Goal: Check status

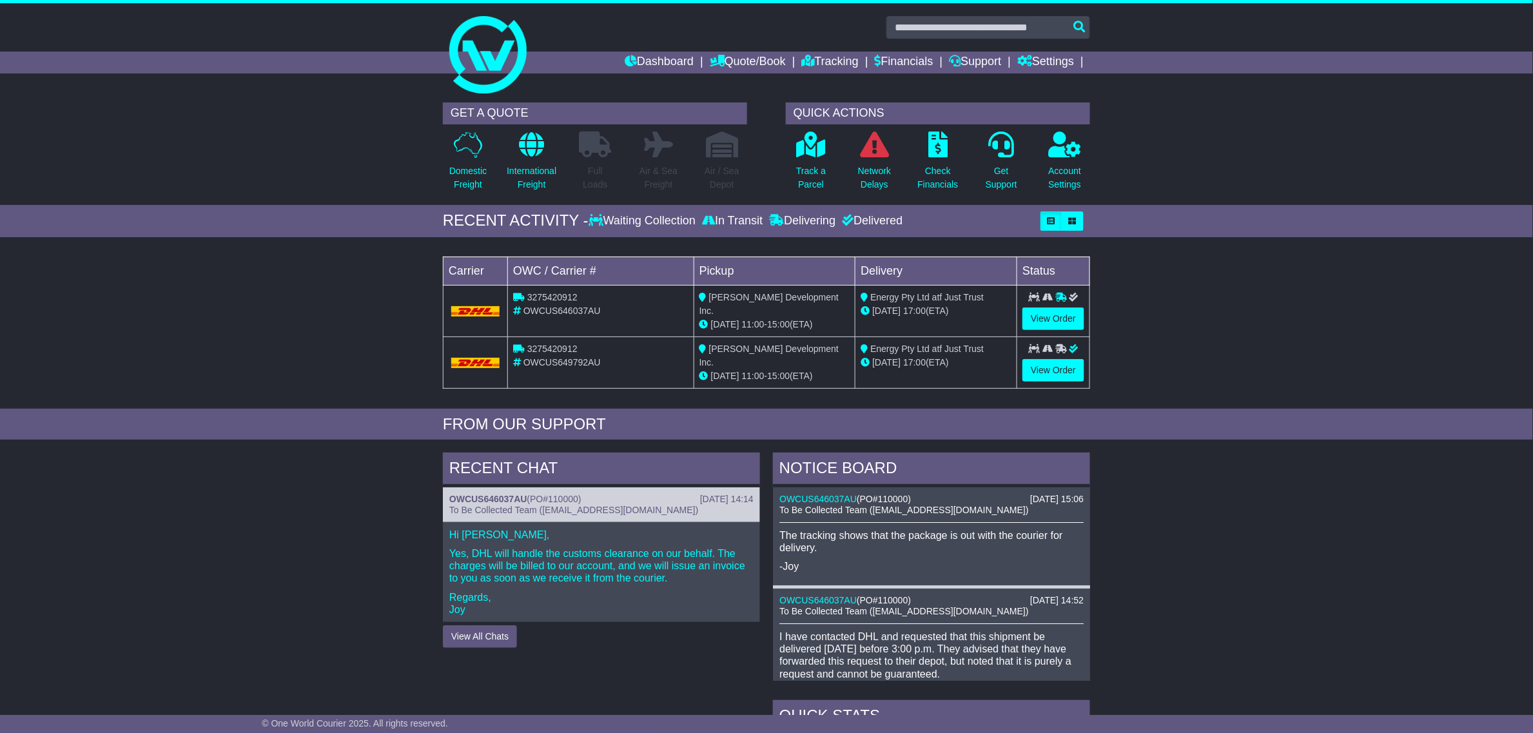
click at [543, 301] on span "3275420912" at bounding box center [552, 297] width 50 height 10
copy span "3275420912"
click at [572, 311] on span "OWCUS646037AU" at bounding box center [561, 310] width 77 height 10
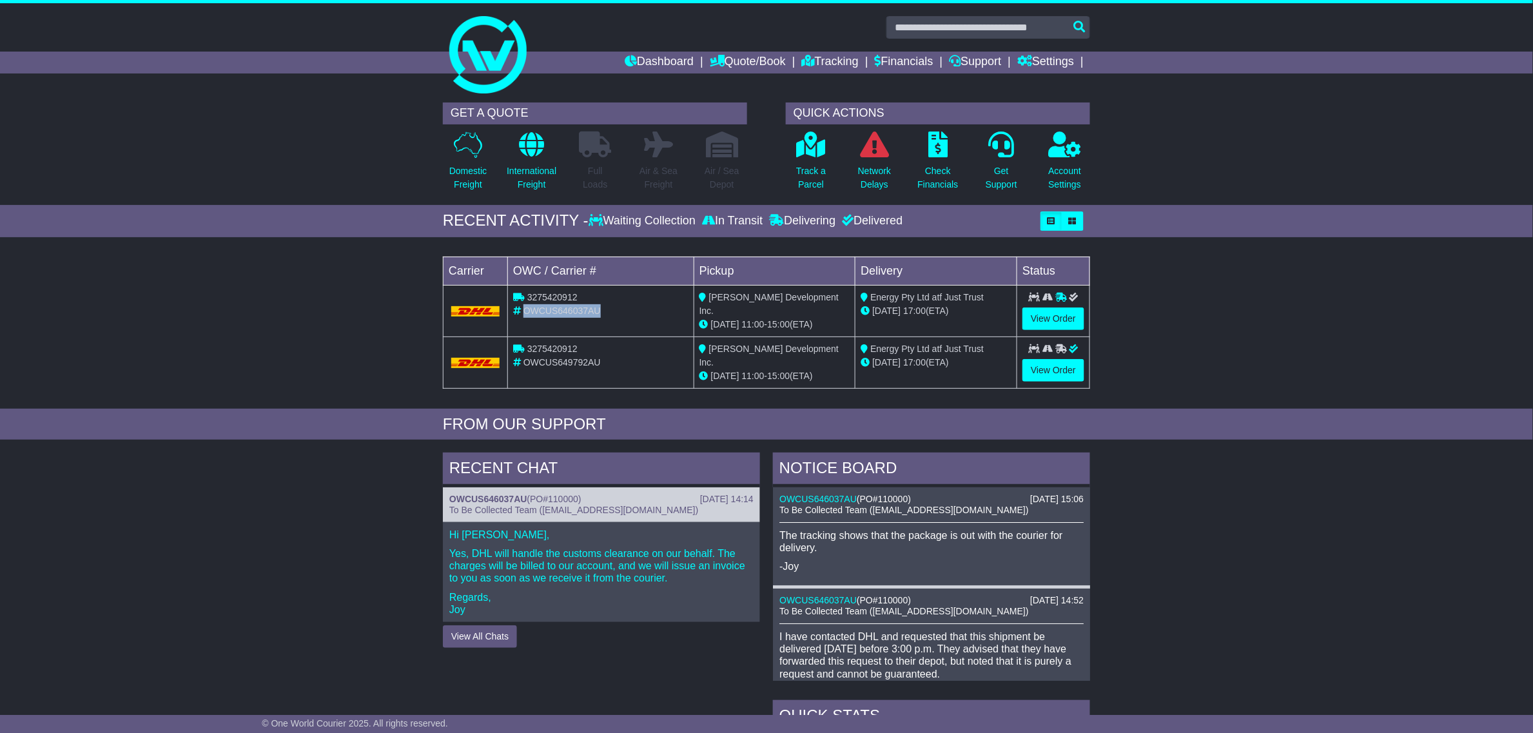
copy span "OWCUS646037AU"
